Goal: Information Seeking & Learning: Check status

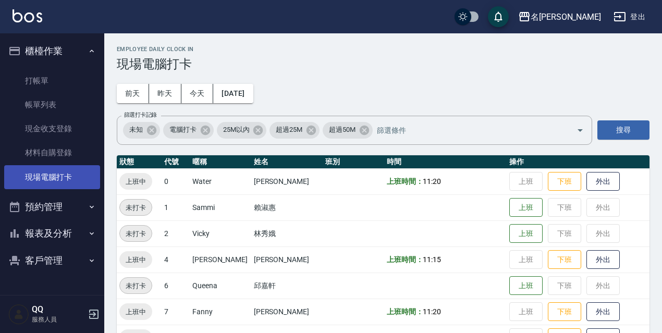
scroll to position [13, 0]
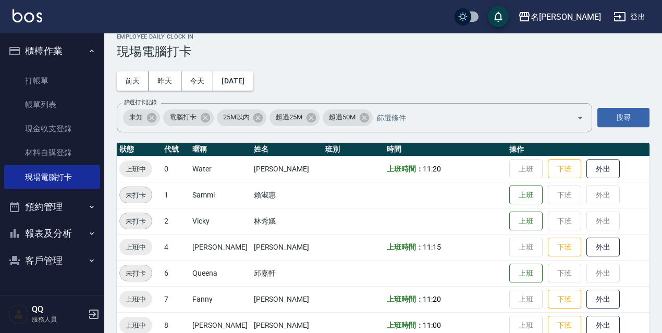
click at [642, 23] on button "登出" at bounding box center [630, 16] width 40 height 19
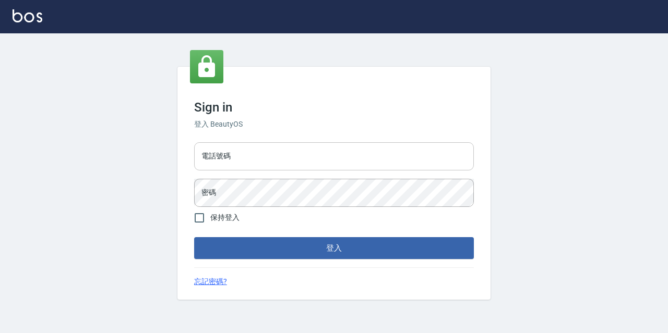
click at [255, 160] on input "電話號碼" at bounding box center [334, 156] width 280 height 28
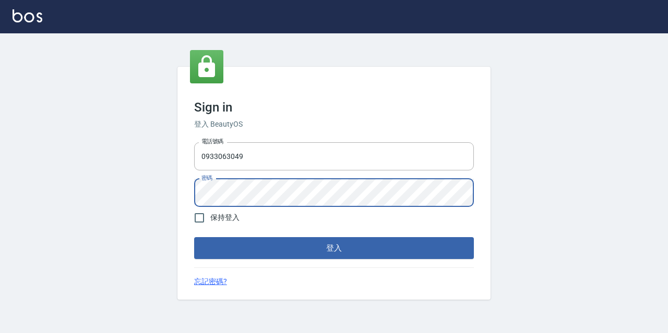
click at [194, 237] on button "登入" at bounding box center [334, 248] width 280 height 22
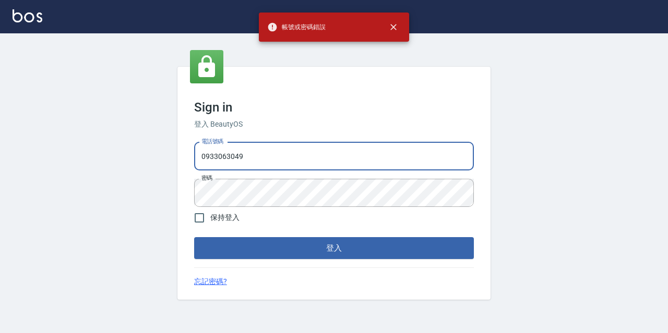
click at [249, 150] on input "0933063049" at bounding box center [334, 156] width 280 height 28
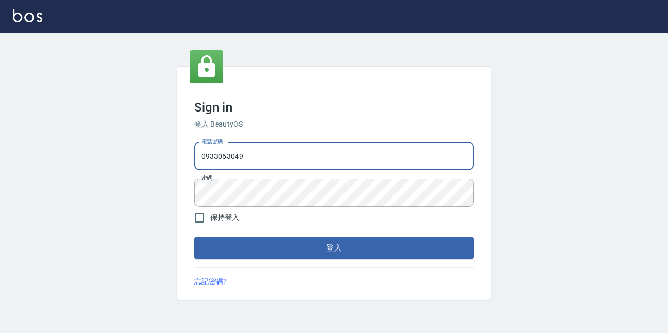
click at [200, 156] on input "0933063049" at bounding box center [334, 156] width 280 height 28
click at [266, 158] on input "0933063049" at bounding box center [334, 156] width 280 height 28
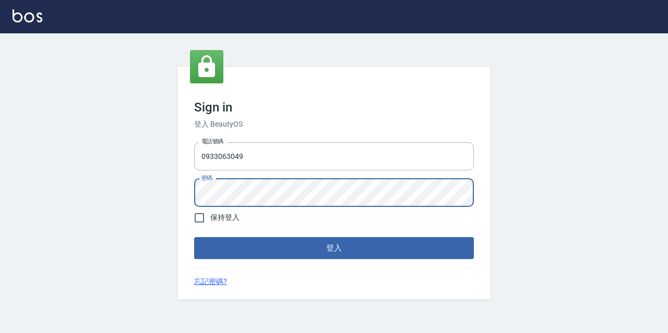
click at [194, 237] on button "登入" at bounding box center [334, 248] width 280 height 22
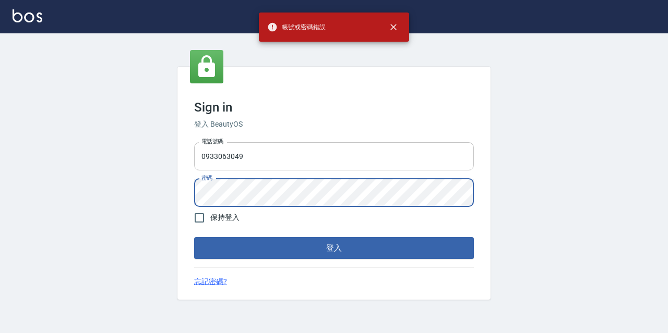
drag, startPoint x: 287, startPoint y: 162, endPoint x: 283, endPoint y: 158, distance: 5.5
click at [287, 162] on input "0933063049" at bounding box center [334, 156] width 280 height 28
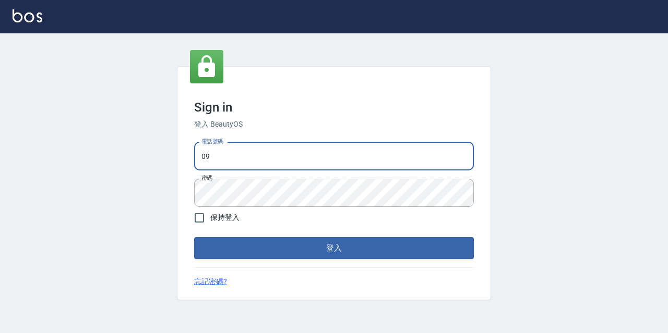
type input "0"
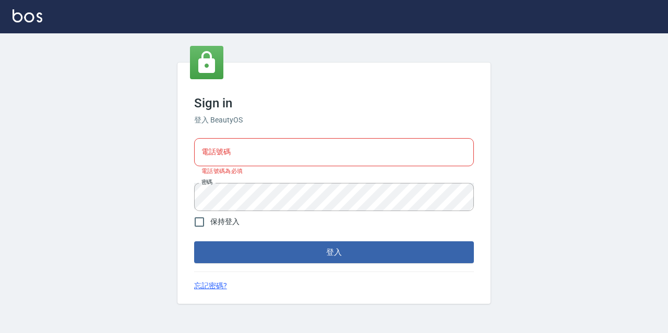
drag, startPoint x: 262, startPoint y: 136, endPoint x: 254, endPoint y: 128, distance: 11.1
click at [254, 128] on div "Sign in 登入 BeautyOS 電話號碼 電話號碼 電話號碼為必填 密碼 密碼 保持登入 登入 忘記密碼?" at bounding box center [333, 183] width 313 height 241
click at [247, 147] on input "電話號碼" at bounding box center [334, 152] width 280 height 28
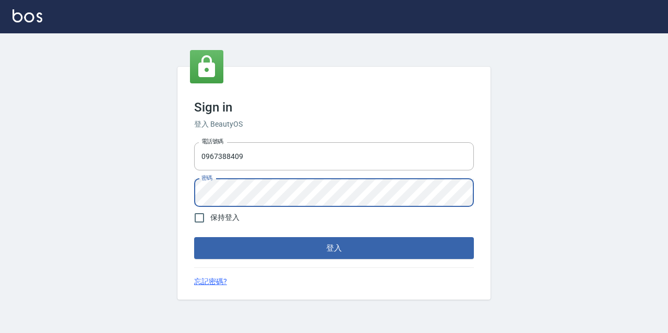
click at [194, 237] on button "登入" at bounding box center [334, 248] width 280 height 22
click at [329, 162] on input "0967388409" at bounding box center [334, 156] width 280 height 28
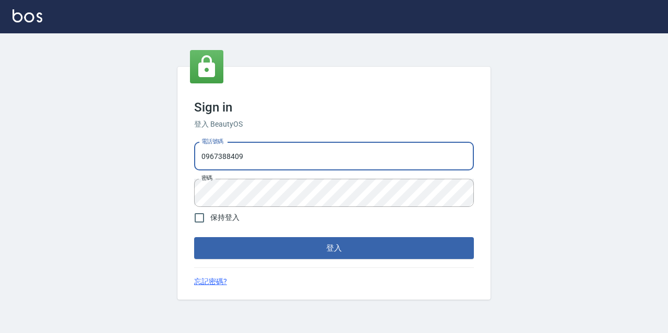
type input "0967388409"
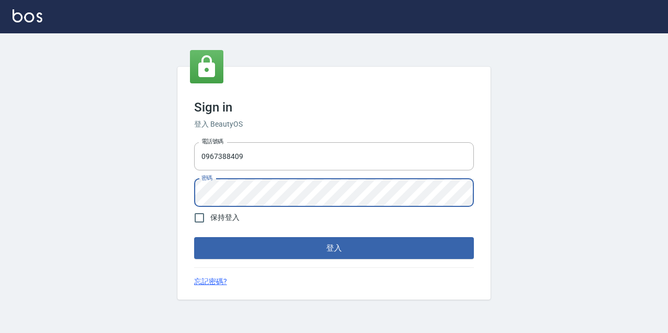
click at [194, 237] on button "登入" at bounding box center [334, 248] width 280 height 22
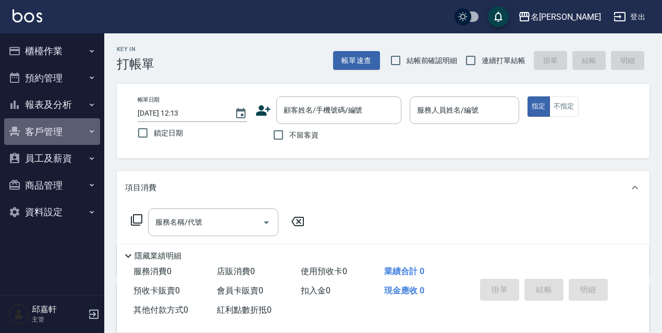
click at [90, 135] on icon "button" at bounding box center [92, 131] width 8 height 8
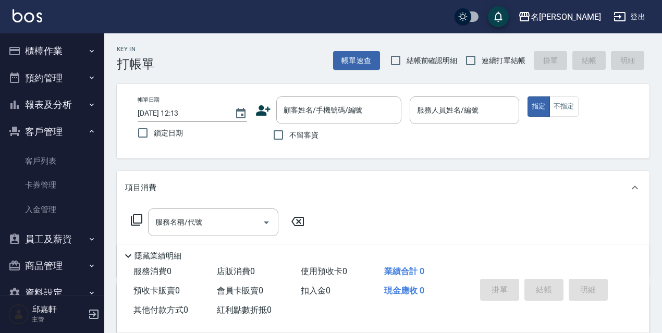
click at [86, 110] on button "報表及分析" at bounding box center [52, 104] width 96 height 27
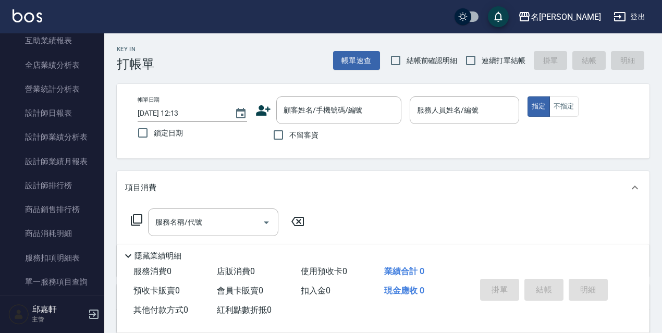
scroll to position [268, 0]
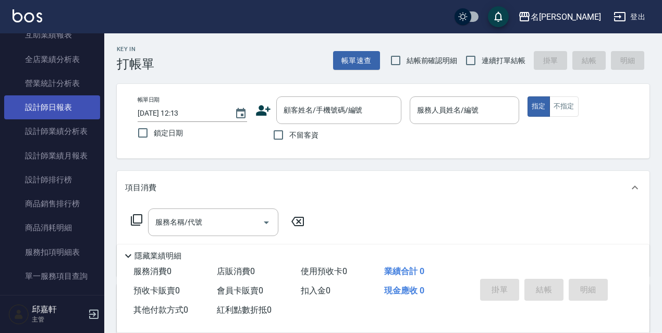
click at [68, 101] on link "設計師日報表" at bounding box center [52, 107] width 96 height 24
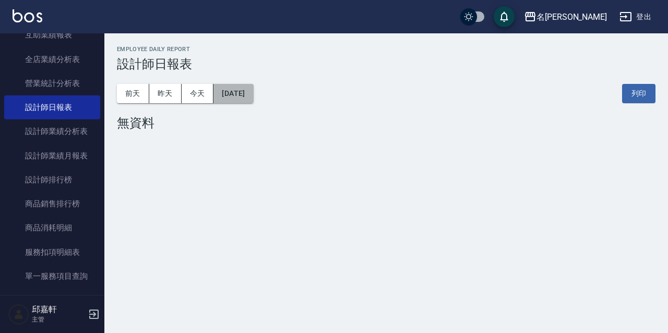
click at [253, 100] on button "[DATE]" at bounding box center [233, 93] width 40 height 19
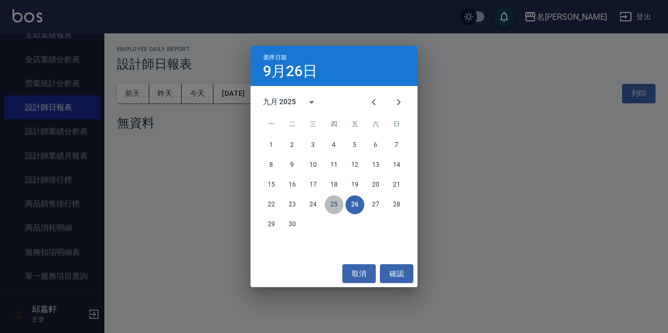
click at [333, 204] on button "25" at bounding box center [333, 205] width 19 height 19
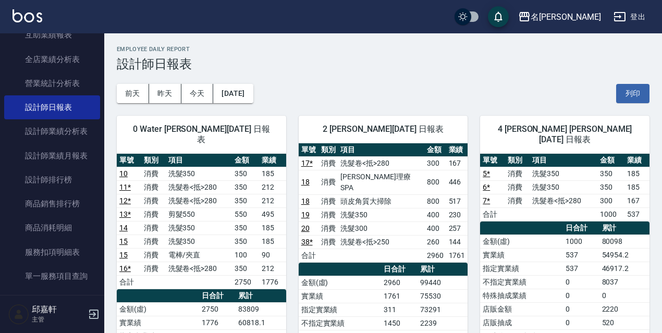
click at [641, 14] on button "登出" at bounding box center [630, 16] width 40 height 19
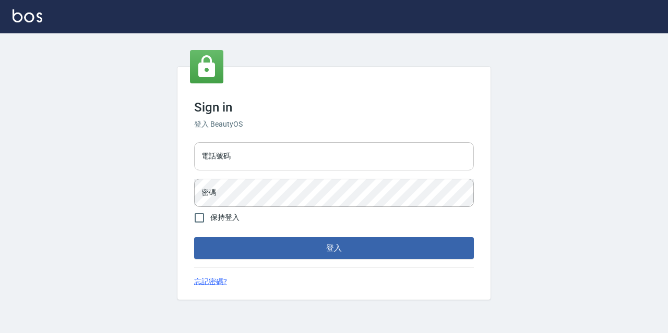
click at [406, 156] on input "電話號碼" at bounding box center [334, 156] width 280 height 28
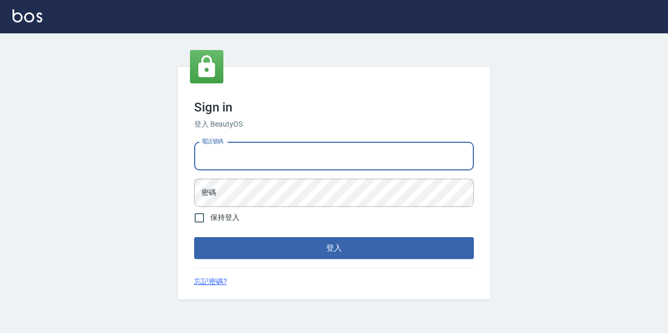
type input "0977888999"
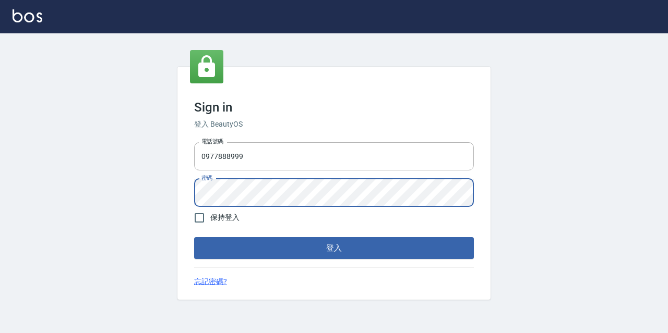
click at [194, 237] on button "登入" at bounding box center [334, 248] width 280 height 22
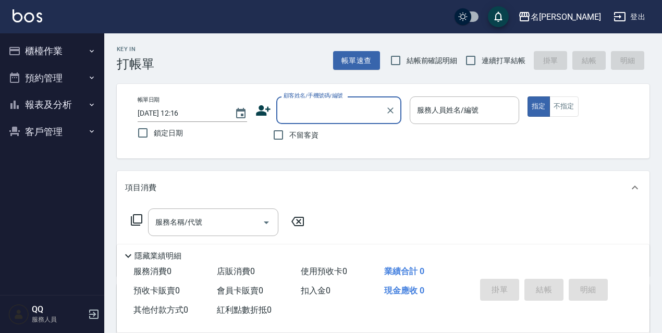
click at [54, 52] on button "櫃檯作業" at bounding box center [52, 51] width 96 height 27
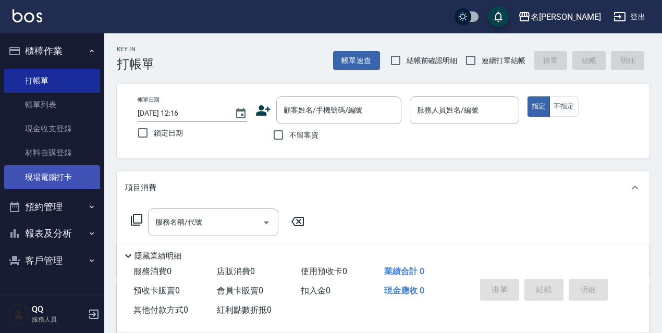
click at [67, 185] on link "現場電腦打卡" at bounding box center [52, 177] width 96 height 24
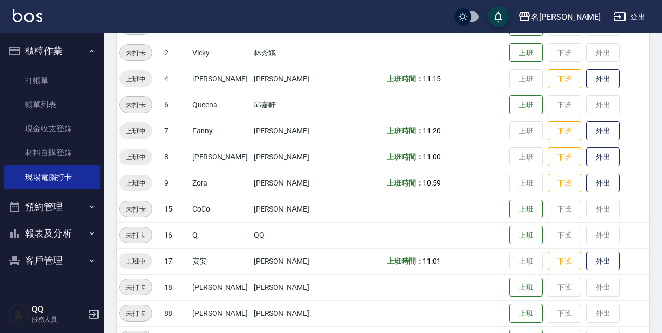
scroll to position [181, 0]
